Goal: Check status: Check status

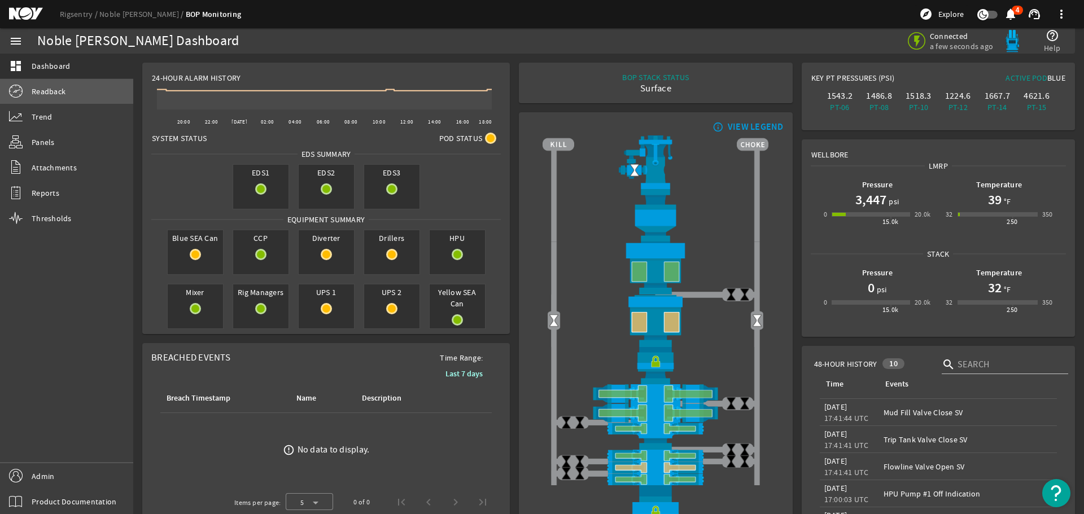
click at [47, 90] on span "Readback" at bounding box center [49, 91] width 34 height 11
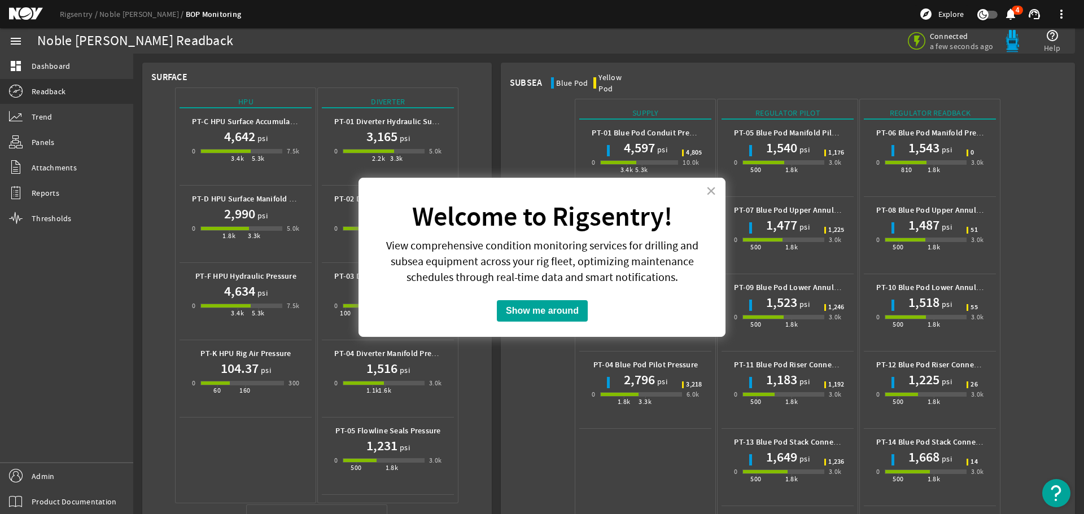
click at [713, 191] on button "×" at bounding box center [711, 191] width 11 height 18
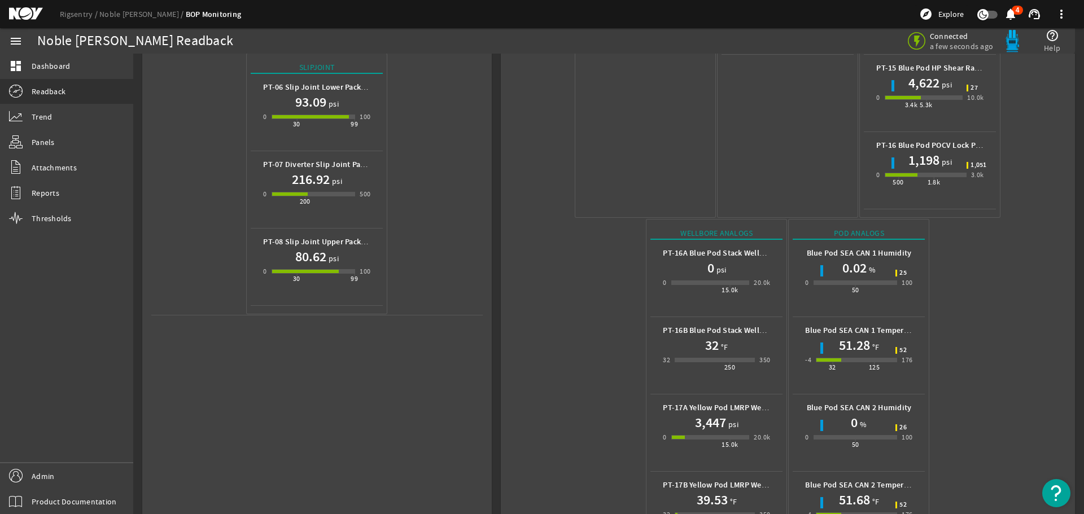
scroll to position [503, 0]
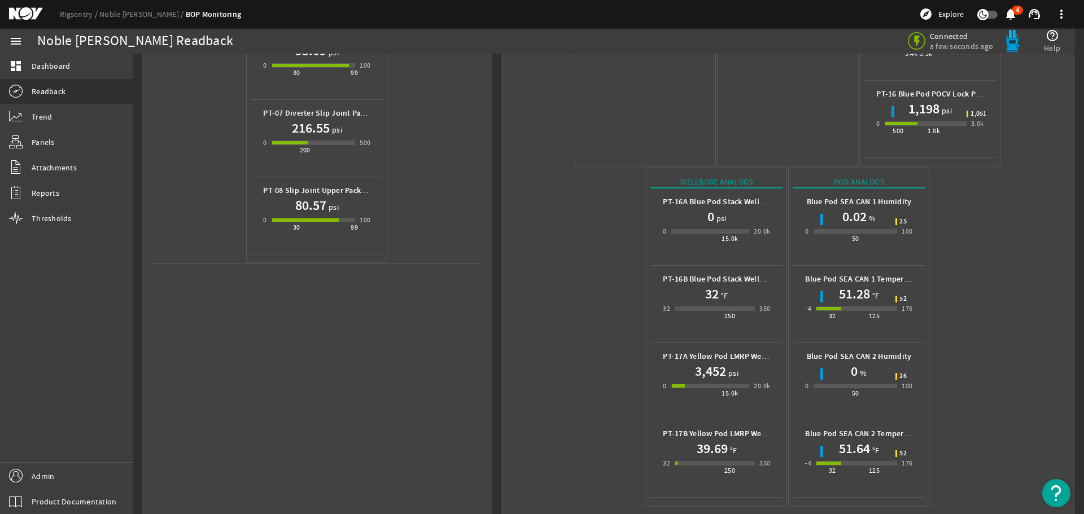
click at [19, 8] on mat-icon at bounding box center [34, 14] width 51 height 14
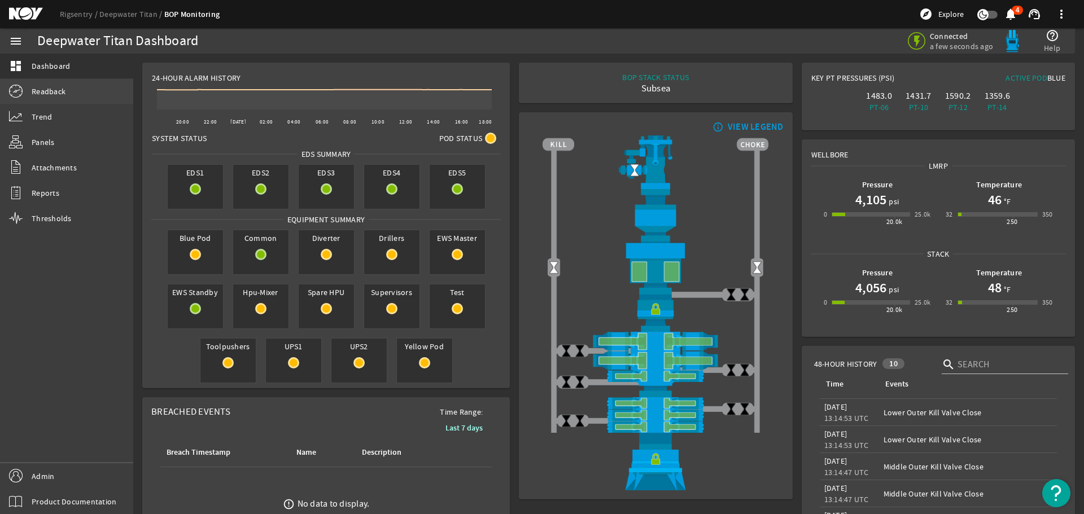
click at [59, 93] on span "Readback" at bounding box center [49, 91] width 34 height 11
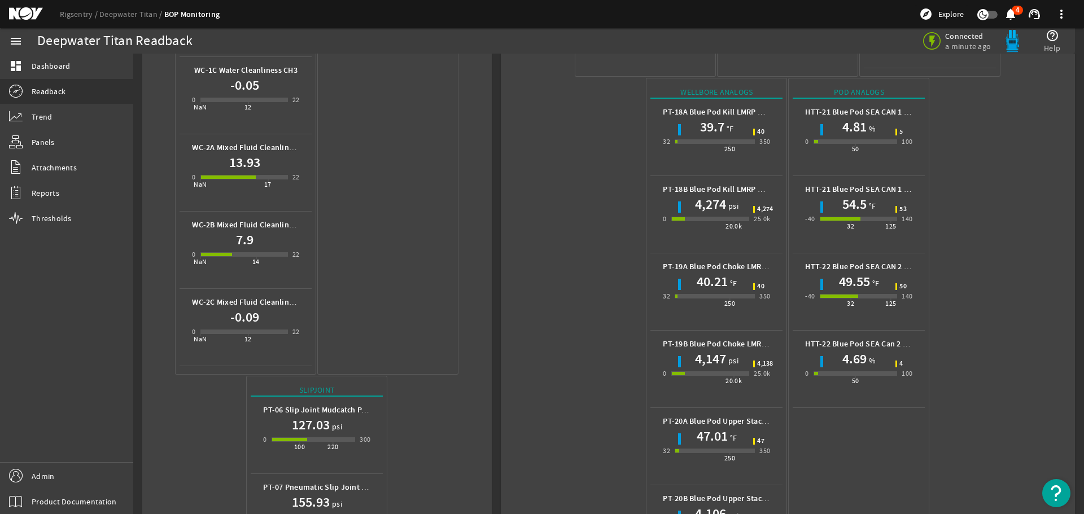
scroll to position [791, 0]
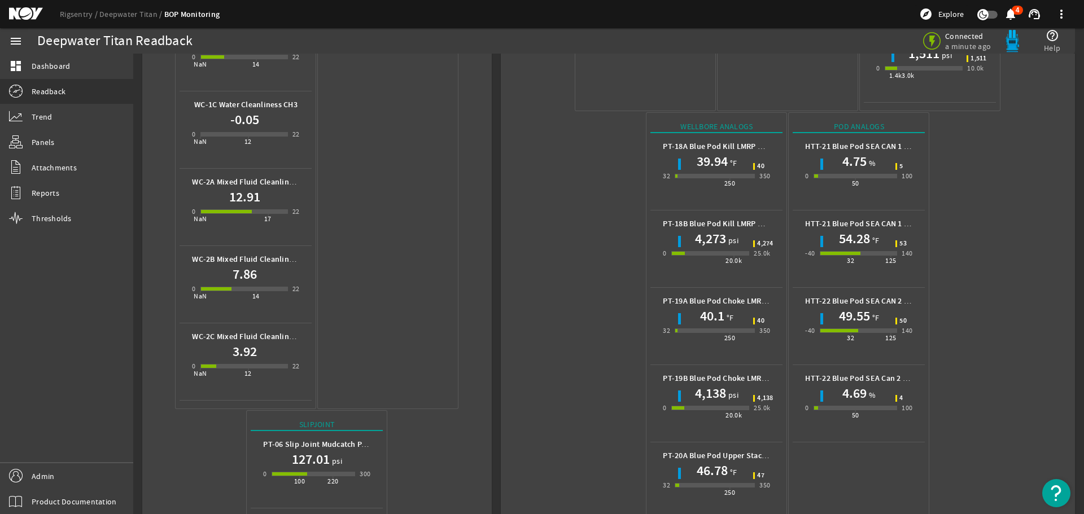
click at [30, 10] on mat-icon at bounding box center [34, 14] width 51 height 14
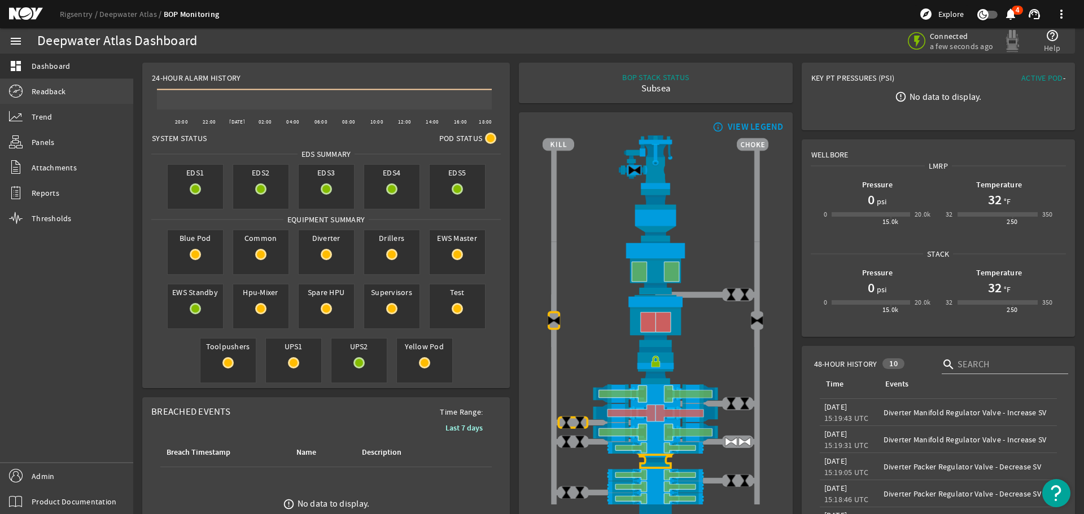
click at [50, 91] on span "Readback" at bounding box center [49, 91] width 34 height 11
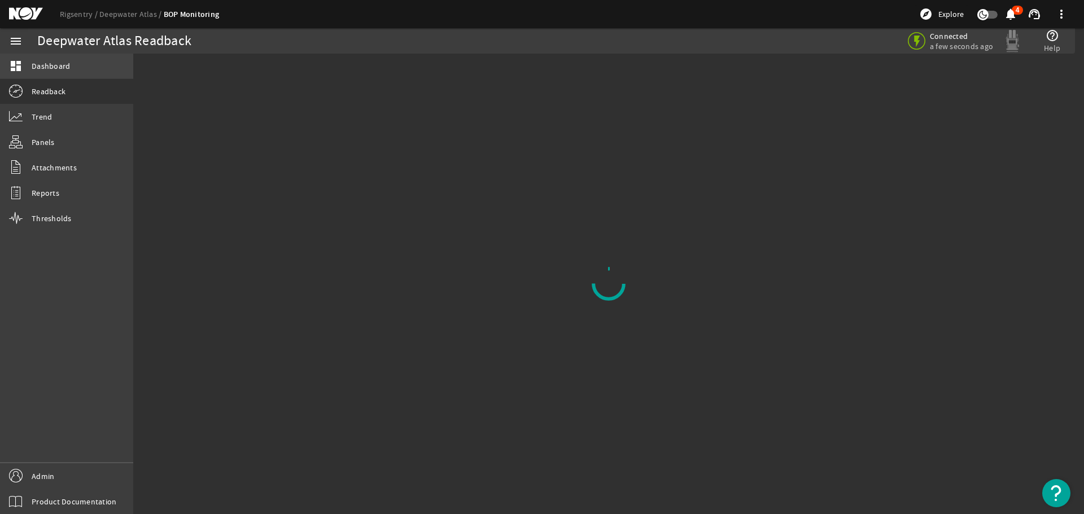
click at [57, 65] on span "Dashboard" at bounding box center [51, 65] width 38 height 11
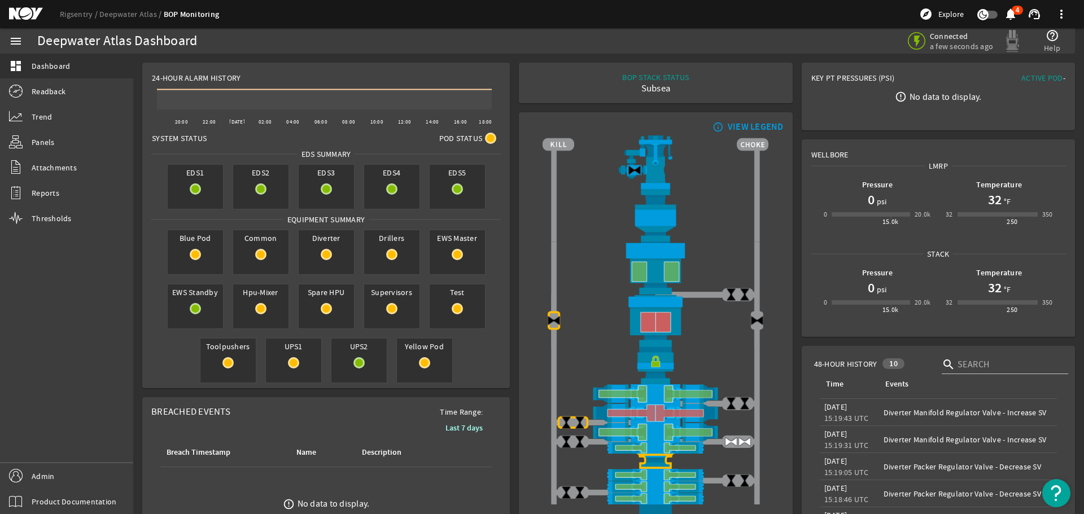
click at [11, 12] on mat-icon at bounding box center [34, 14] width 51 height 14
